Goal: Task Accomplishment & Management: Manage account settings

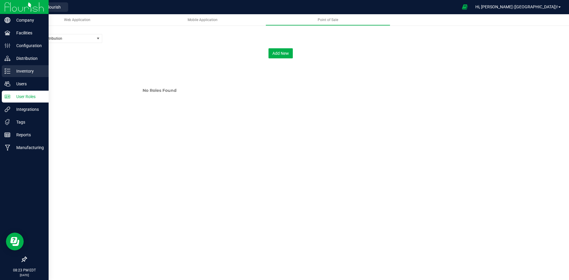
click at [28, 69] on p "Inventory" at bounding box center [28, 71] width 36 height 7
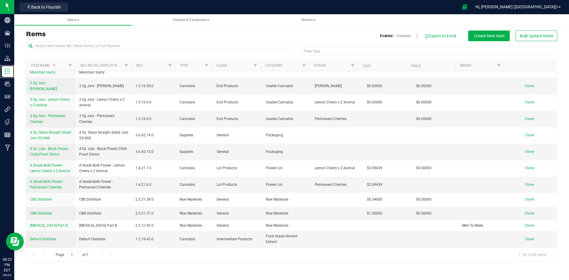
scroll to position [148, 0]
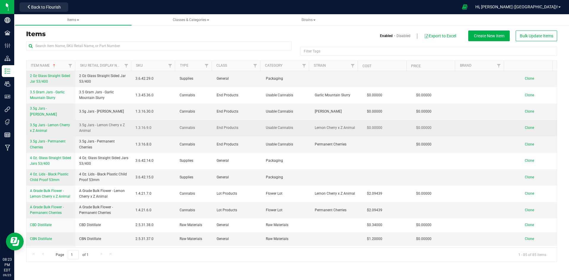
click at [43, 123] on span "3.5g Jars - Lemon Cherry x Z Animal" at bounding box center [50, 128] width 40 height 10
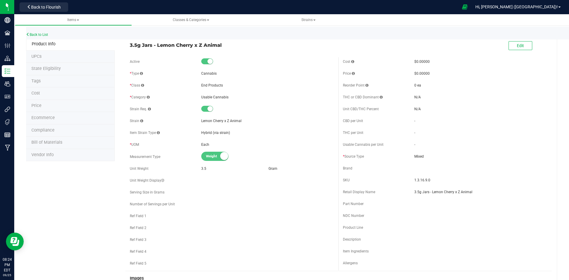
click at [59, 143] on span "Bill of Materials" at bounding box center [46, 142] width 31 height 5
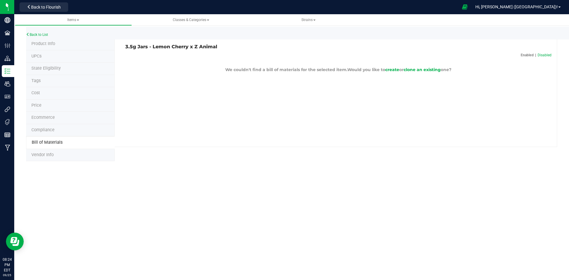
click at [455, 3] on div "Hi, [PERSON_NAME] ([GEOGRAPHIC_DATA])!" at bounding box center [518, 7] width 90 height 10
click at [455, 7] on span "Hi, [PERSON_NAME] ([GEOGRAPHIC_DATA])!" at bounding box center [516, 6] width 82 height 5
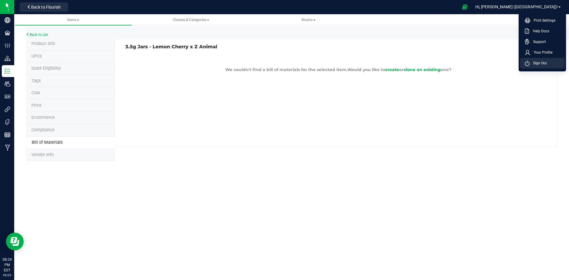
click at [455, 63] on span "Sign Out" at bounding box center [537, 63] width 17 height 6
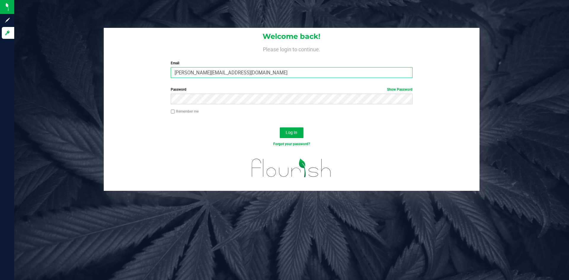
click at [271, 74] on input "[PERSON_NAME][EMAIL_ADDRESS][DOMAIN_NAME]" at bounding box center [291, 72] width 241 height 11
type input "[PERSON_NAME][EMAIL_ADDRESS][DOMAIN_NAME]"
click at [290, 133] on span "Log In" at bounding box center [292, 132] width 12 height 5
